Goal: Task Accomplishment & Management: Complete application form

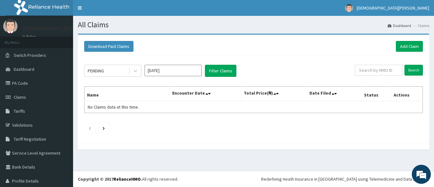
click at [219, 71] on button "Filter Claims" at bounding box center [220, 71] width 31 height 12
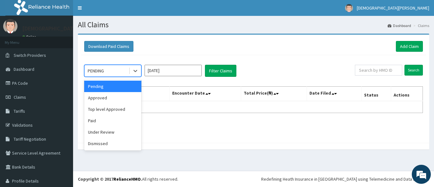
click at [129, 72] on span at bounding box center [129, 71] width 0 height 6
click at [124, 99] on div "Approved" at bounding box center [112, 97] width 57 height 11
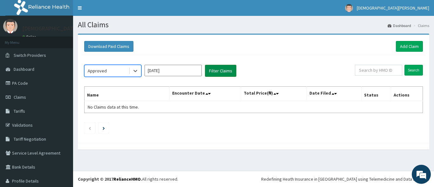
click at [225, 69] on button "Filter Claims" at bounding box center [220, 71] width 31 height 12
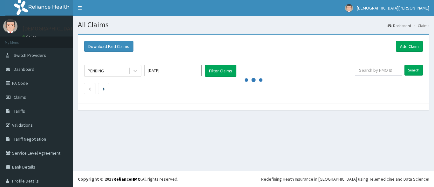
click at [306, 130] on div "All Claims Dashboard Claims Download Paid Claims Add Claim × Note you can only …" at bounding box center [253, 93] width 361 height 155
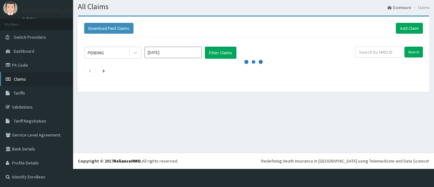
click at [34, 77] on link "Claims" at bounding box center [36, 79] width 73 height 14
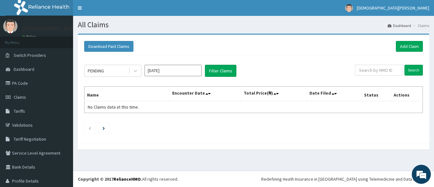
click at [192, 69] on input "[DATE]" at bounding box center [173, 70] width 57 height 11
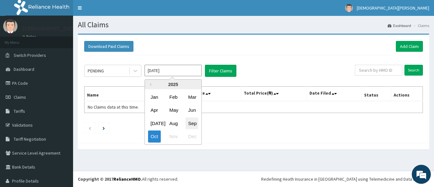
click at [194, 126] on div "Sep" at bounding box center [192, 124] width 13 height 12
type input "[DATE]"
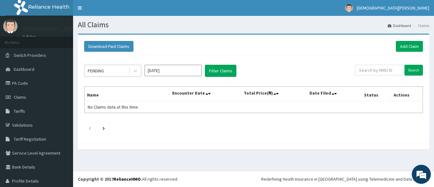
click at [125, 74] on div "PENDING" at bounding box center [107, 71] width 44 height 10
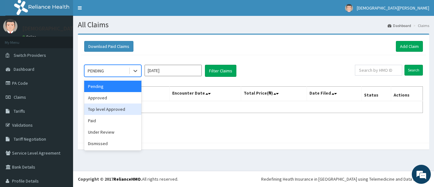
click at [118, 111] on div "Top level Approved" at bounding box center [112, 109] width 57 height 11
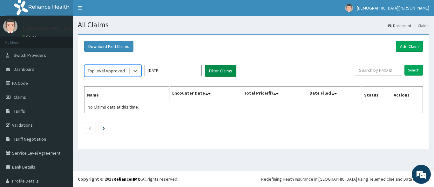
click at [220, 72] on button "Filter Claims" at bounding box center [220, 71] width 31 height 12
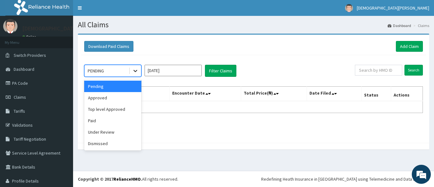
click at [135, 71] on icon at bounding box center [135, 71] width 6 height 6
click at [187, 72] on input "[DATE]" at bounding box center [173, 70] width 57 height 11
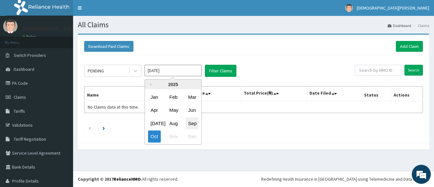
drag, startPoint x: 190, startPoint y: 127, endPoint x: 190, endPoint y: 124, distance: 3.2
click at [190, 124] on div "Sep" at bounding box center [192, 124] width 13 height 12
type input "[DATE]"
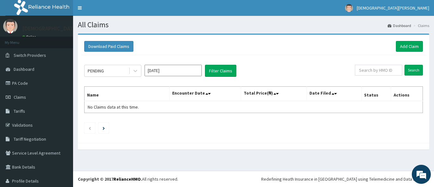
click at [190, 124] on ul at bounding box center [253, 128] width 339 height 11
click at [215, 68] on button "Filter Claims" at bounding box center [220, 71] width 31 height 12
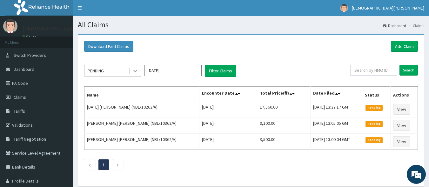
click at [139, 74] on div at bounding box center [135, 70] width 11 height 11
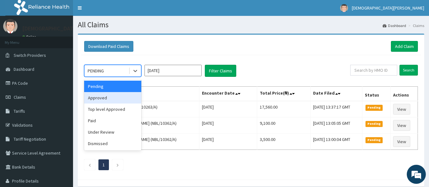
click at [131, 97] on div "Approved" at bounding box center [112, 97] width 57 height 11
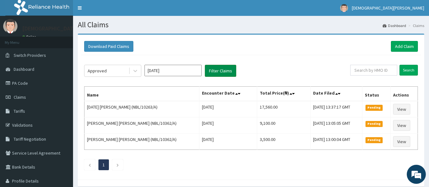
click at [216, 70] on button "Filter Claims" at bounding box center [220, 71] width 31 height 12
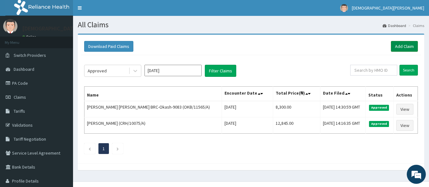
click at [402, 44] on link "Add Claim" at bounding box center [404, 46] width 27 height 11
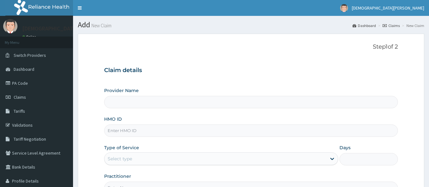
click at [134, 132] on input "HMO ID" at bounding box center [251, 131] width 294 height 12
type input "Dolu Hospital"
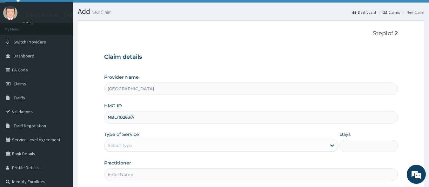
scroll to position [61, 0]
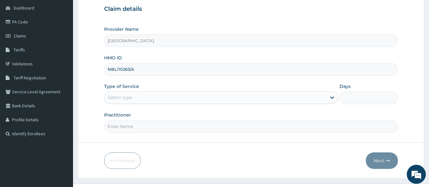
type input "NBL/10263/A"
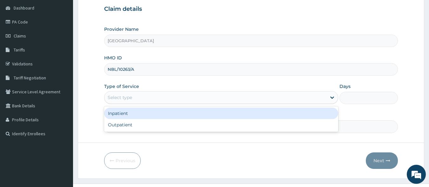
click at [134, 100] on div "Select type" at bounding box center [216, 97] width 222 height 10
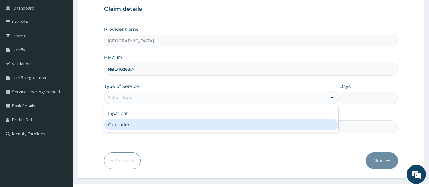
click at [133, 126] on div "Outpatient" at bounding box center [221, 124] width 234 height 11
type input "1"
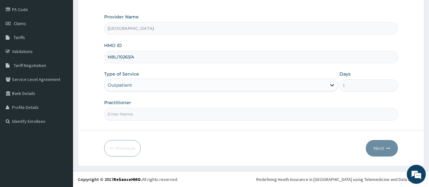
scroll to position [74, 0]
click at [139, 114] on input "Practitioner" at bounding box center [251, 114] width 294 height 12
click at [124, 116] on input "Practitioner" at bounding box center [251, 114] width 294 height 12
type input "DR SAMPSON EZE"
click at [377, 149] on button "Next" at bounding box center [382, 148] width 32 height 17
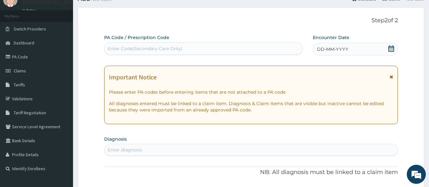
scroll to position [26, 0]
click at [322, 52] on span "DD-MM-YYYY" at bounding box center [332, 49] width 31 height 6
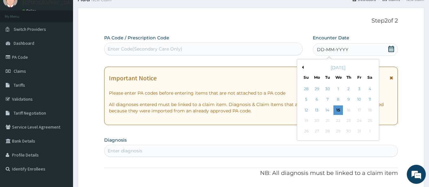
click at [302, 68] on button "Previous Month" at bounding box center [302, 67] width 3 height 3
click at [308, 131] on div "28" at bounding box center [307, 132] width 10 height 10
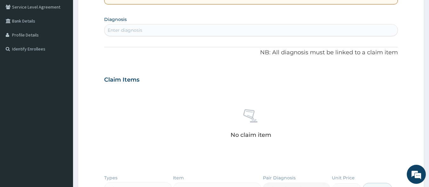
scroll to position [149, 0]
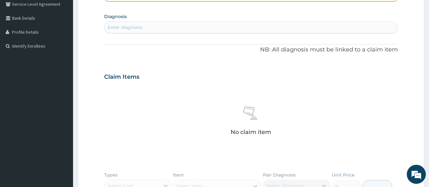
click at [140, 29] on div "Enter diagnosis" at bounding box center [125, 27] width 35 height 6
type input "PEPTIC"
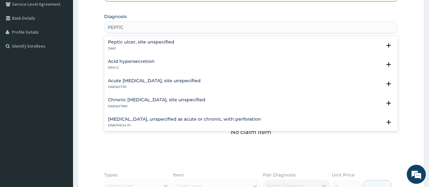
click at [148, 81] on h4 "Acute peptic ulcer, site unspecified" at bounding box center [154, 80] width 93 height 5
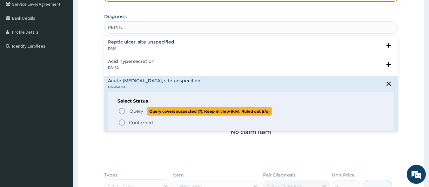
click at [123, 113] on icon "status option query" at bounding box center [122, 111] width 8 height 8
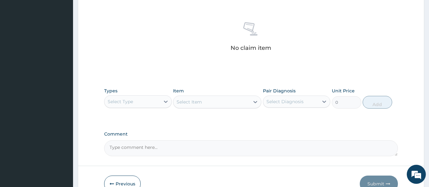
scroll to position [271, 0]
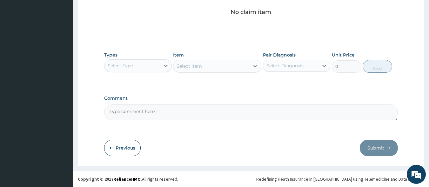
click at [151, 69] on div "Select Type" at bounding box center [133, 66] width 56 height 10
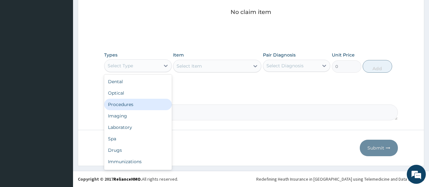
click at [150, 103] on div "Procedures" at bounding box center [138, 104] width 68 height 11
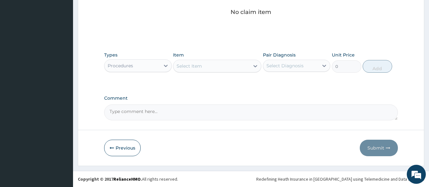
click at [210, 70] on div "Select Item" at bounding box center [212, 66] width 76 height 10
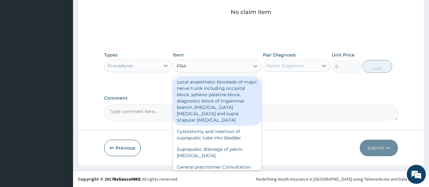
type input "PRAC"
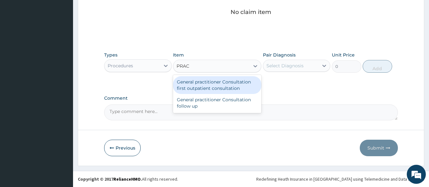
click at [212, 87] on div "General practitioner Consultation first outpatient consultation" at bounding box center [217, 85] width 88 height 18
type input "3000"
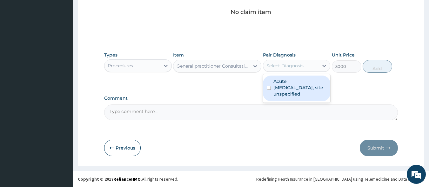
click at [289, 65] on div "Select Diagnosis" at bounding box center [285, 66] width 37 height 6
click at [291, 86] on label "Acute peptic ulcer, site unspecified" at bounding box center [300, 87] width 53 height 19
checkbox input "true"
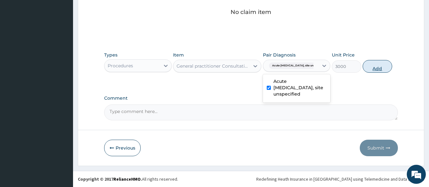
click at [369, 69] on button "Add" at bounding box center [378, 66] width 30 height 13
type input "0"
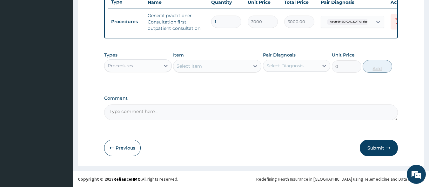
scroll to position [249, 0]
click at [153, 66] on div "Procedures" at bounding box center [133, 66] width 56 height 10
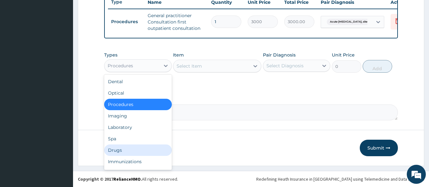
click at [142, 150] on div "Drugs" at bounding box center [138, 150] width 68 height 11
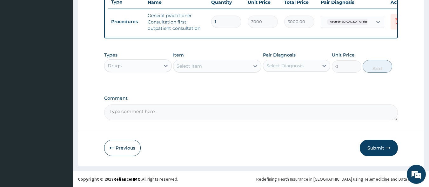
click at [210, 69] on div "Select Item" at bounding box center [212, 66] width 76 height 10
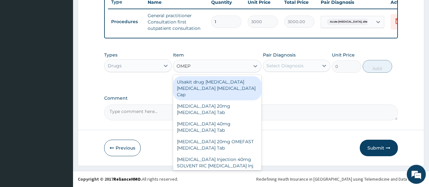
type input "OMEPR"
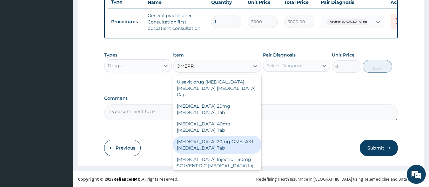
click at [225, 136] on div "OMEPRAZOLE 20mg OMEFAST Omeprazole Tab" at bounding box center [217, 145] width 88 height 18
type input "540"
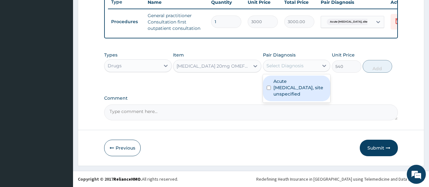
click at [287, 70] on div "Select Diagnosis" at bounding box center [291, 66] width 56 height 10
click at [288, 85] on label "Acute peptic ulcer, site unspecified" at bounding box center [300, 87] width 53 height 19
checkbox input "true"
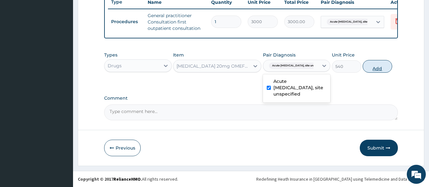
click at [372, 67] on button "Add" at bounding box center [378, 66] width 30 height 13
type input "0"
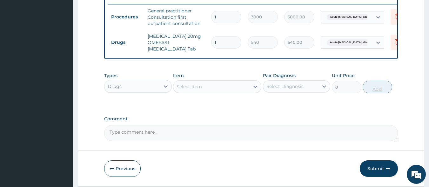
type input "14"
type input "7560.00"
type input "14"
click at [198, 90] on div "Select Item" at bounding box center [189, 87] width 25 height 6
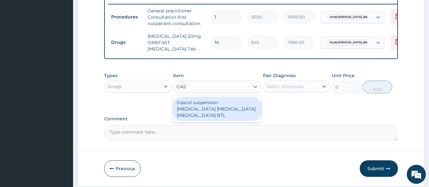
type input "GASC"
click at [200, 117] on div "Gascol suspension Aluminum hydroxide Magnesium hydroxide simethicone BTL" at bounding box center [217, 109] width 88 height 24
type input "590"
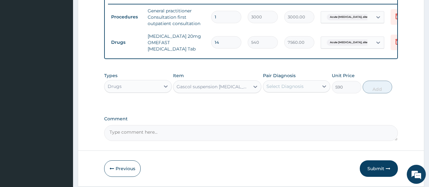
click at [277, 92] on div "Select Diagnosis" at bounding box center [291, 86] width 56 height 10
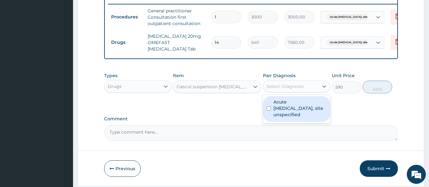
click at [282, 112] on label "Acute peptic ulcer, site unspecified" at bounding box center [300, 108] width 53 height 19
checkbox input "true"
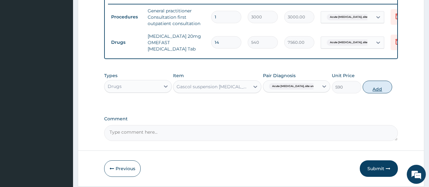
click at [380, 91] on button "Add" at bounding box center [378, 87] width 30 height 13
type input "0"
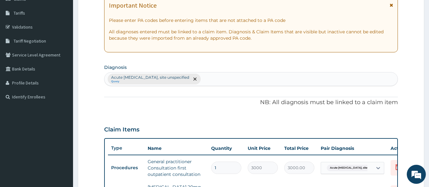
scroll to position [92, 0]
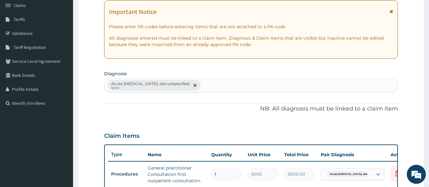
click at [196, 85] on div "Acute peptic ulcer, site unspecified Query" at bounding box center [252, 85] width 294 height 13
type input "RHINITI"
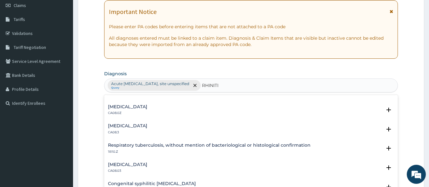
scroll to position [130, 0]
click at [143, 109] on h4 "Allergic rhinitis, unspecified" at bounding box center [127, 106] width 39 height 5
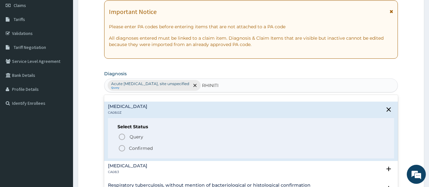
click at [123, 148] on icon "status option filled" at bounding box center [122, 149] width 8 height 8
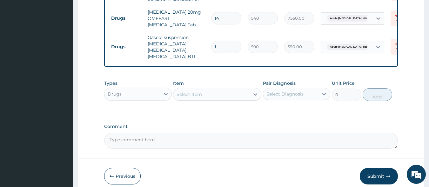
scroll to position [274, 0]
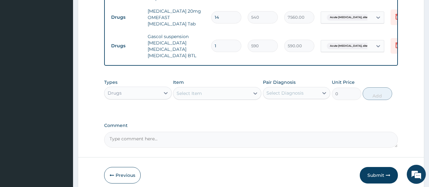
click at [187, 97] on div "Select Item" at bounding box center [189, 93] width 25 height 6
type input "LORAT"
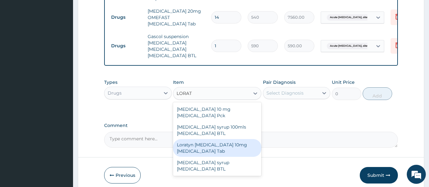
click at [204, 149] on div "Loratyn Loratadine 10mg Loratadine Tab" at bounding box center [217, 148] width 88 height 18
type input "45"
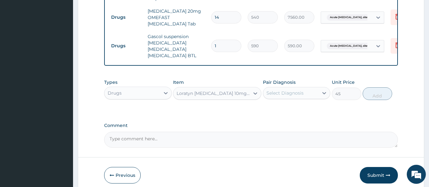
click at [297, 96] on div "Select Diagnosis" at bounding box center [285, 93] width 37 height 6
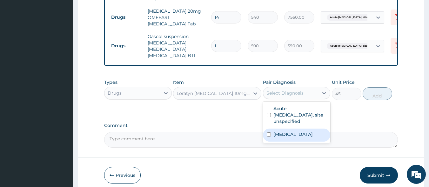
click at [290, 137] on label "Allergic rhinitis, unspecified" at bounding box center [293, 134] width 39 height 6
checkbox input "true"
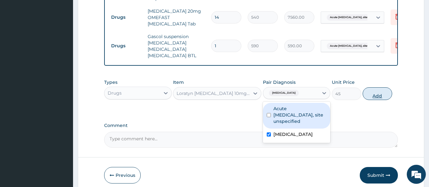
click at [378, 99] on button "Add" at bounding box center [378, 93] width 30 height 13
type input "0"
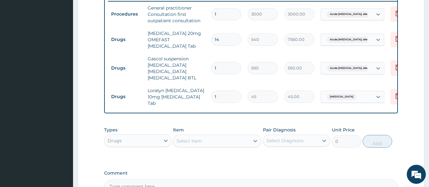
scroll to position [253, 0]
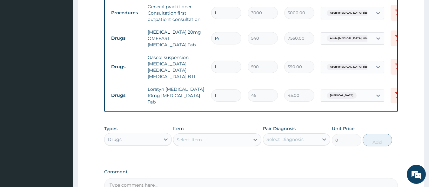
type input "0.00"
type input "7"
type input "315.00"
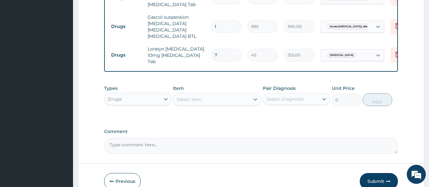
scroll to position [328, 0]
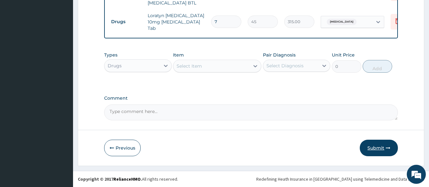
type input "7"
click at [382, 147] on button "Submit" at bounding box center [379, 148] width 38 height 17
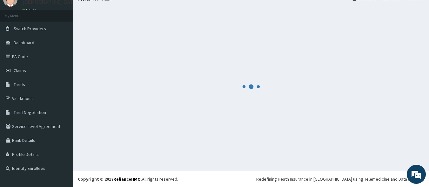
scroll to position [27, 0]
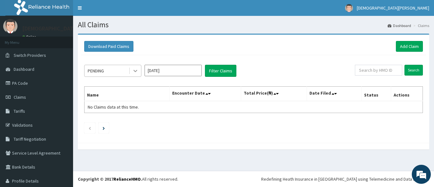
click at [135, 72] on icon at bounding box center [135, 71] width 6 height 6
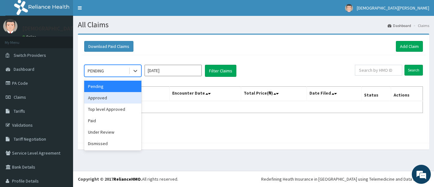
click at [125, 100] on div "Approved" at bounding box center [112, 97] width 57 height 11
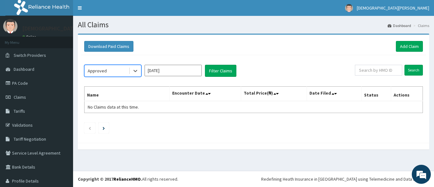
click at [185, 75] on input "[DATE]" at bounding box center [173, 70] width 57 height 11
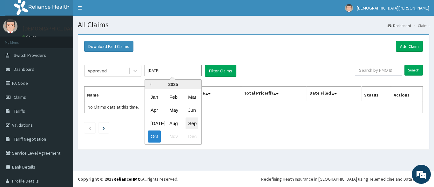
click at [194, 121] on div "Sep" at bounding box center [192, 124] width 13 height 12
type input "[DATE]"
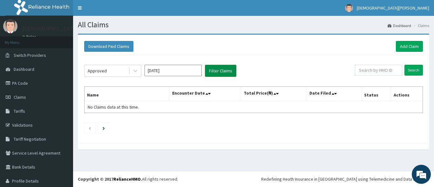
click at [222, 72] on button "Filter Claims" at bounding box center [220, 71] width 31 height 12
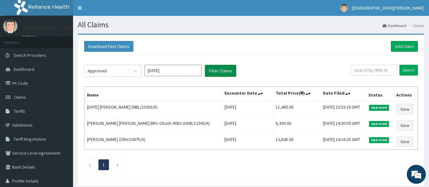
click at [220, 70] on button "Filter Claims" at bounding box center [220, 71] width 31 height 12
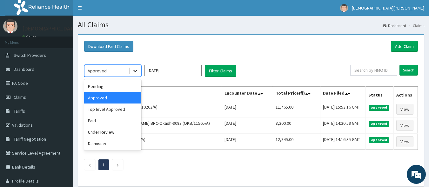
click at [138, 72] on icon at bounding box center [135, 71] width 6 height 6
click at [117, 87] on div "Pending" at bounding box center [112, 86] width 57 height 11
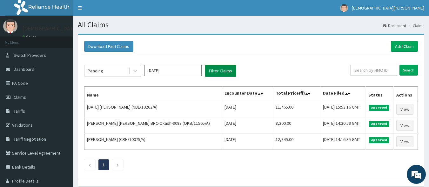
click at [212, 72] on button "Filter Claims" at bounding box center [220, 71] width 31 height 12
